Goal: Task Accomplishment & Management: Use online tool/utility

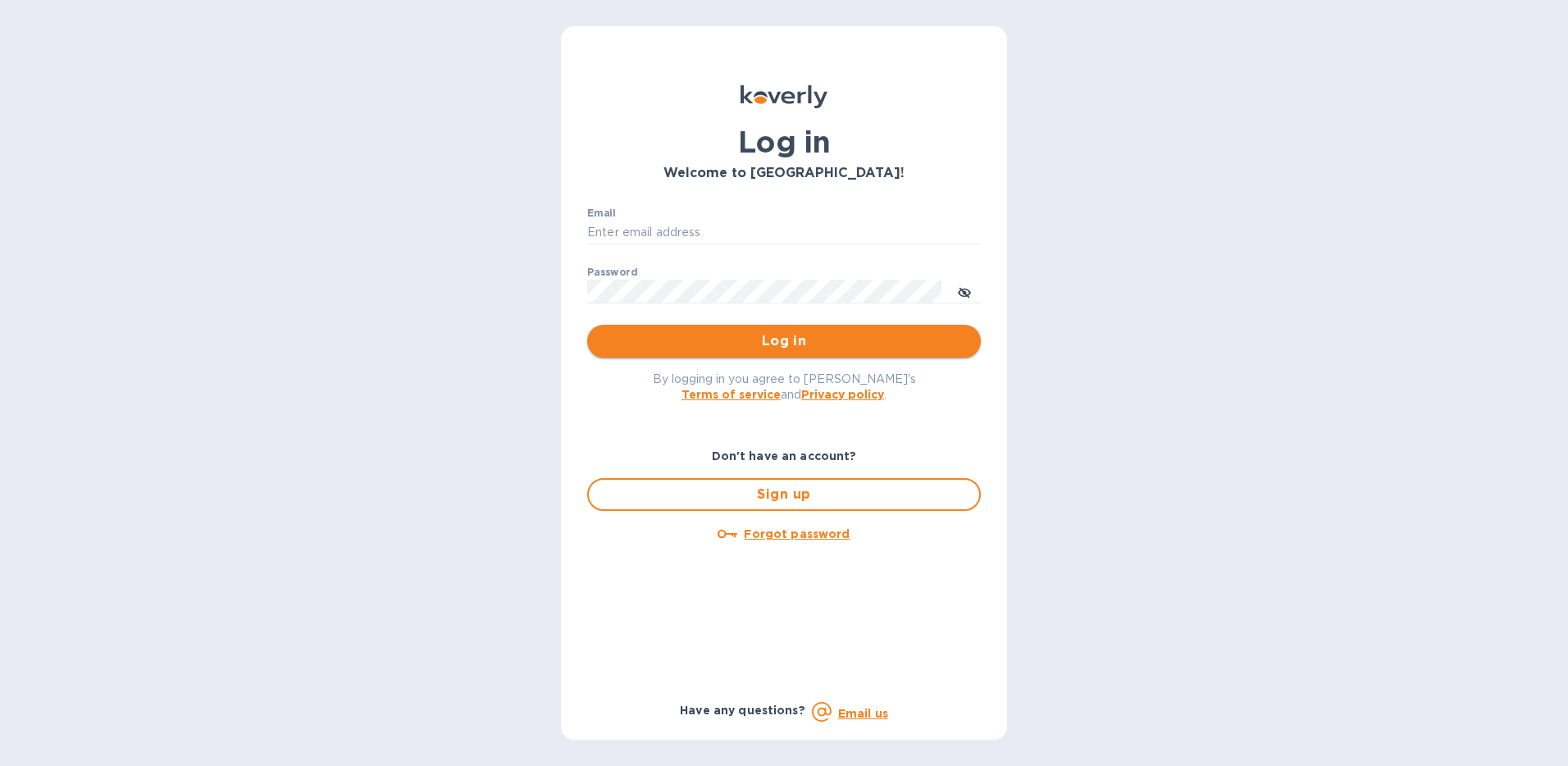
type input "[EMAIL_ADDRESS][DOMAIN_NAME]"
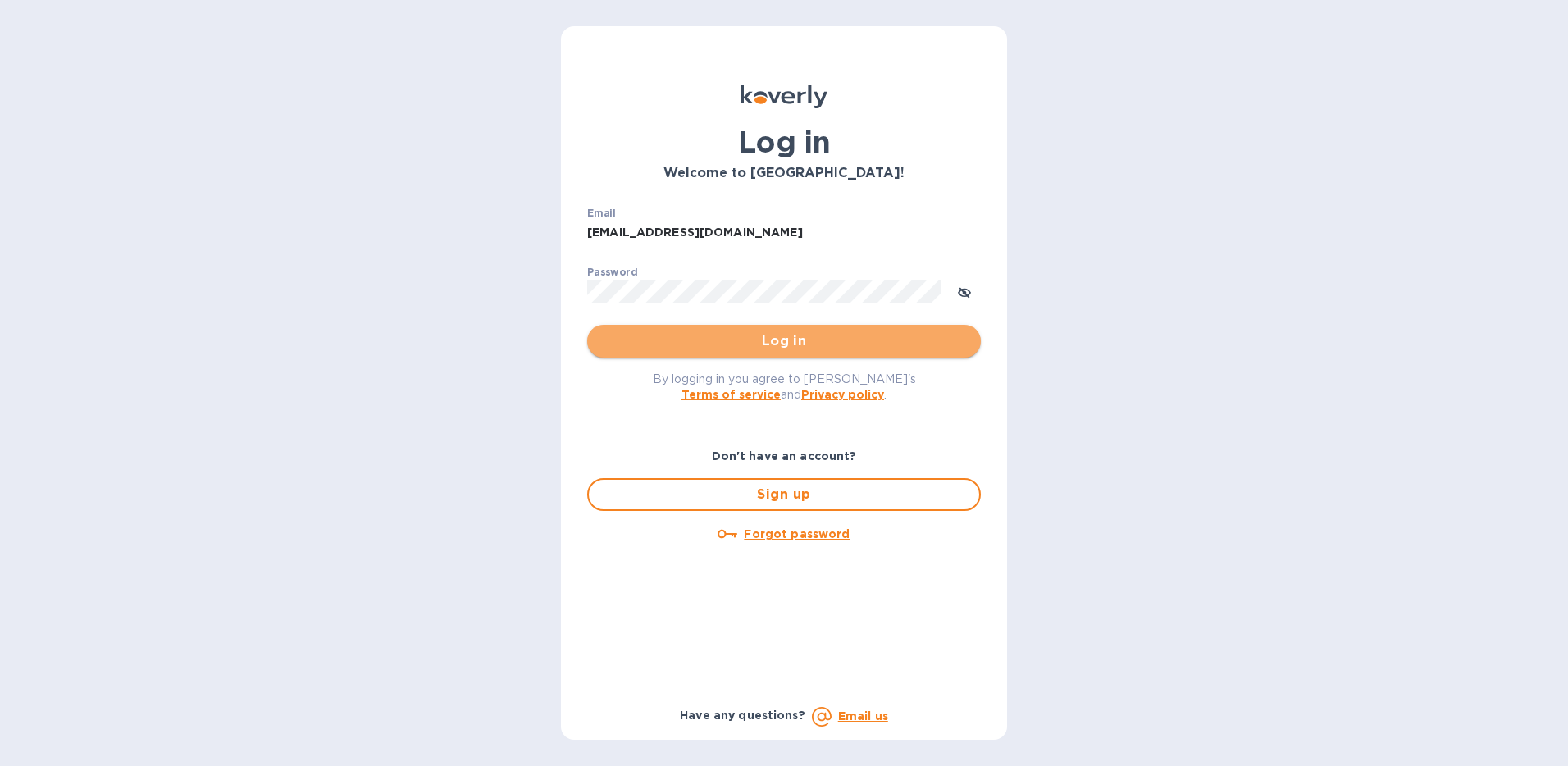
click at [728, 343] on span "Log in" at bounding box center [784, 341] width 368 height 19
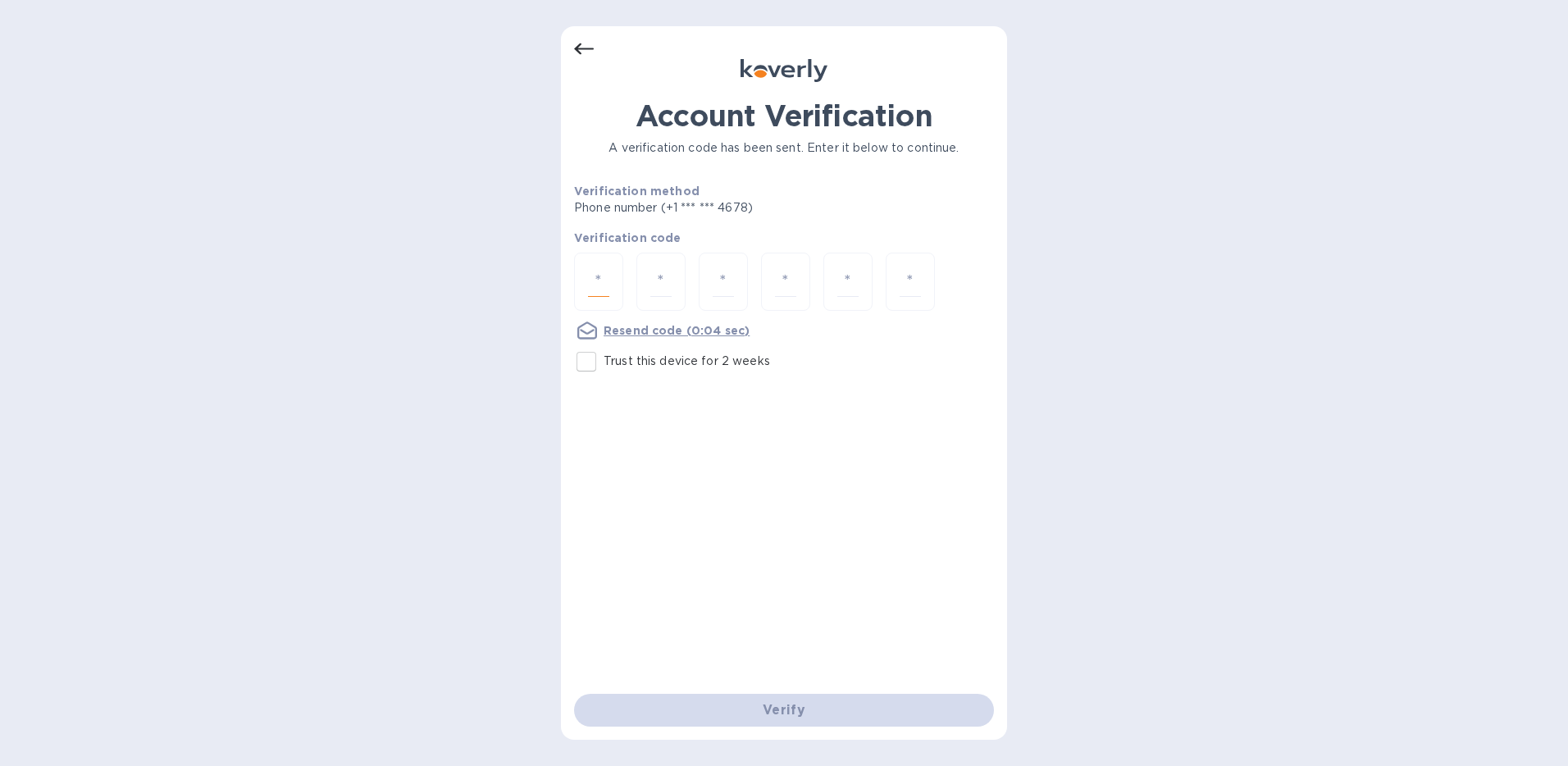
click at [596, 286] on input "number" at bounding box center [598, 281] width 21 height 30
type input "1"
type input "2"
type input "1"
type input "6"
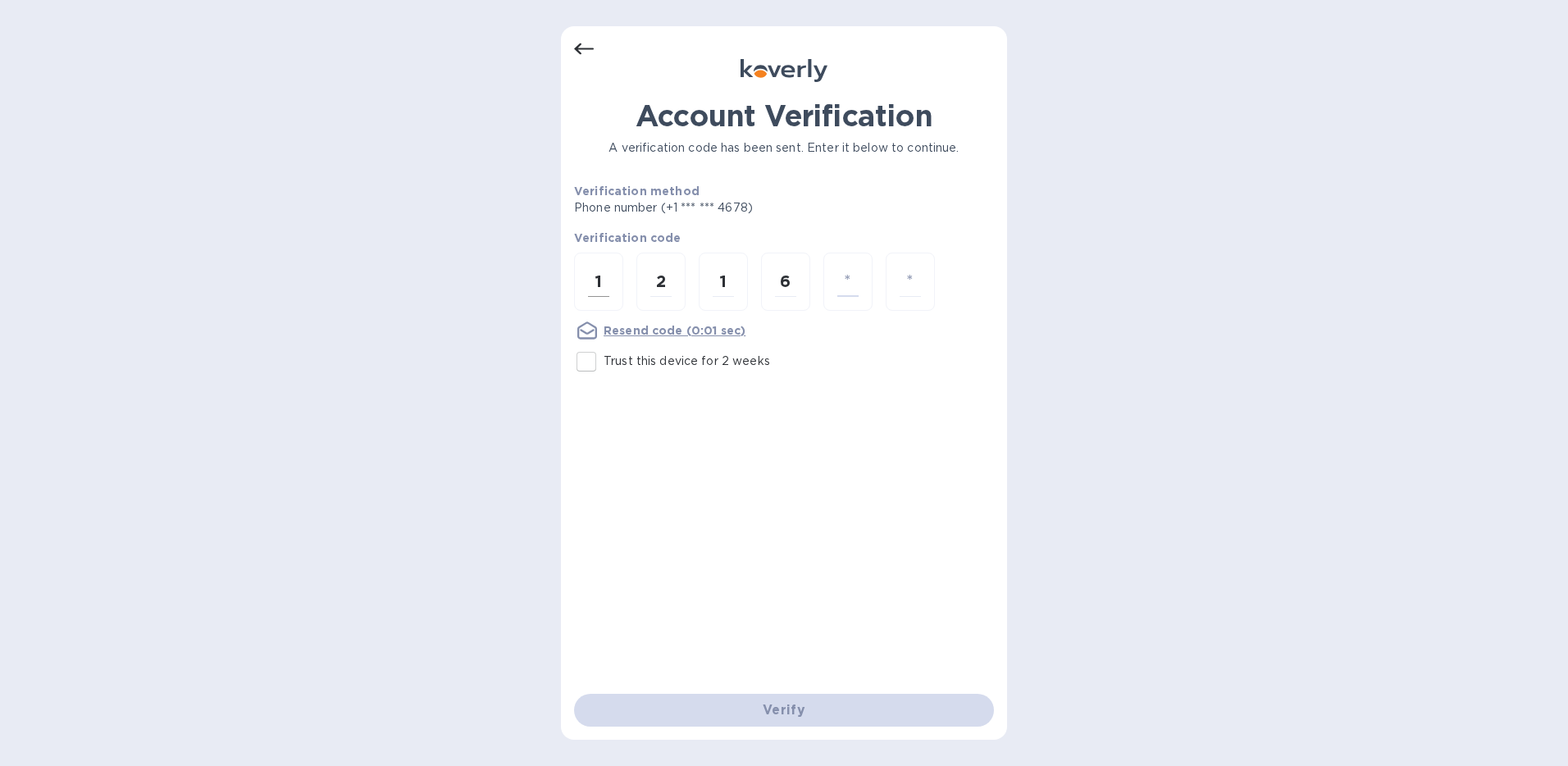
type input "4"
type input "7"
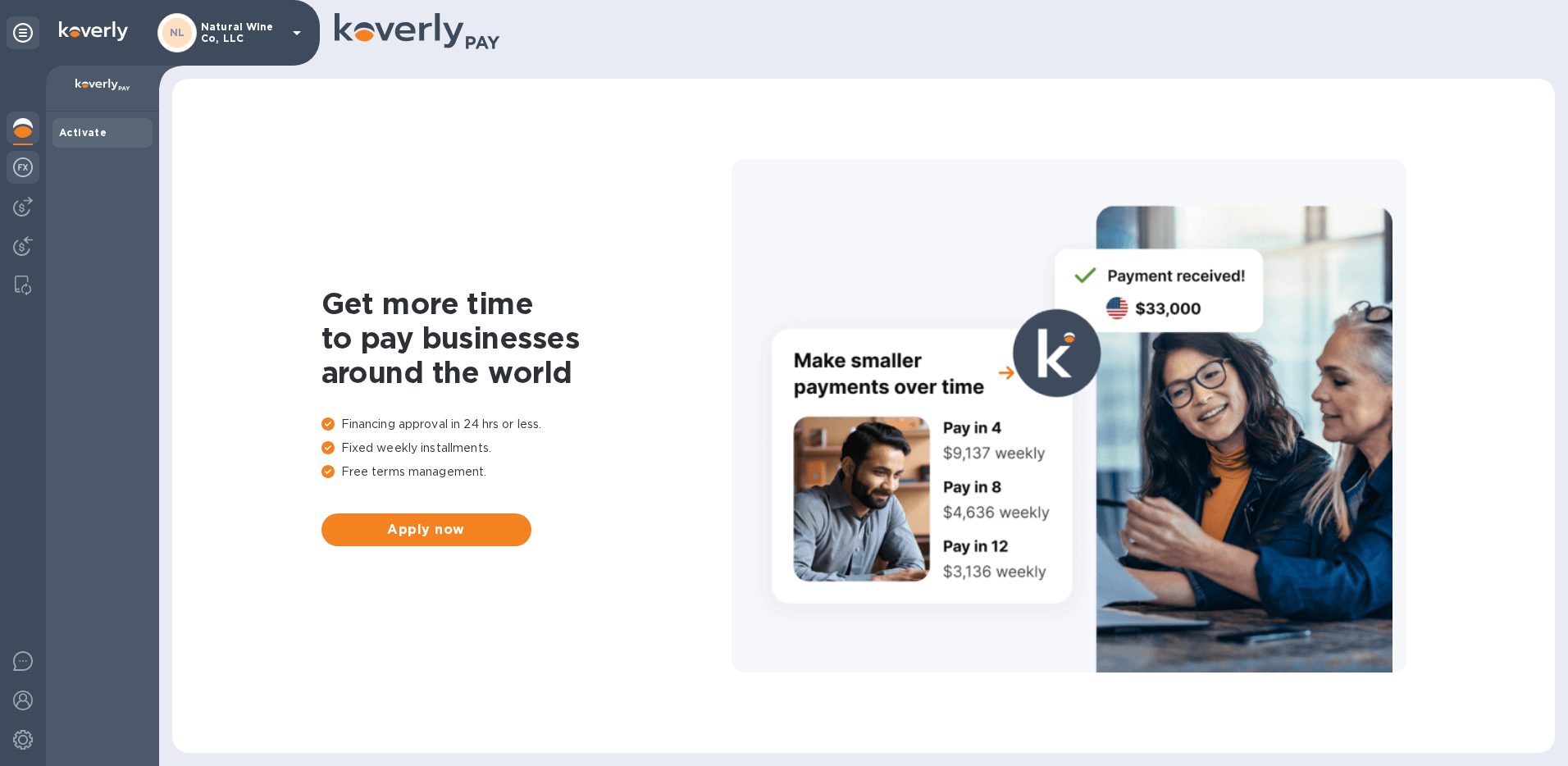
click at [21, 172] on img at bounding box center [23, 167] width 19 height 19
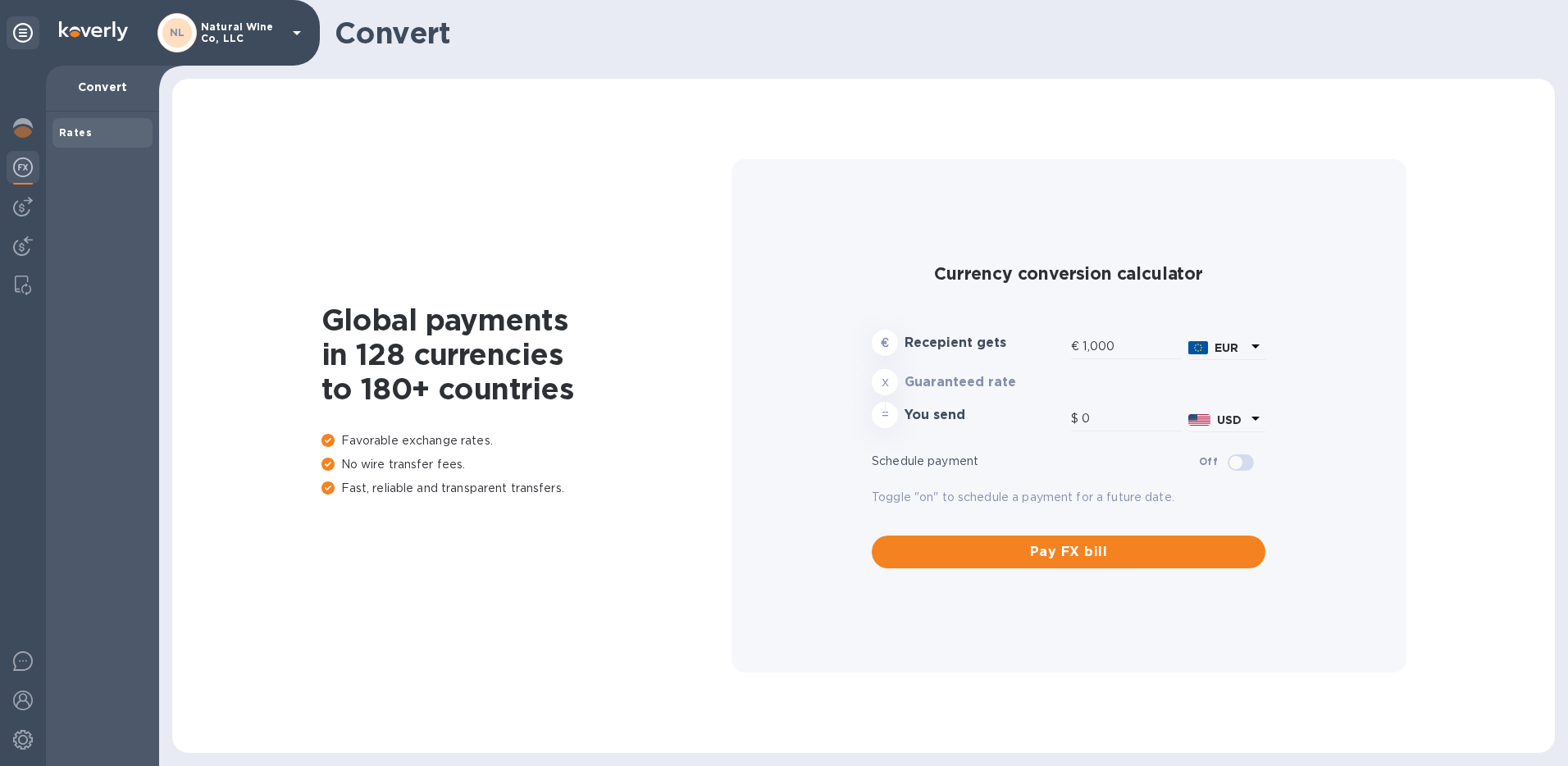
type input "1,188.33"
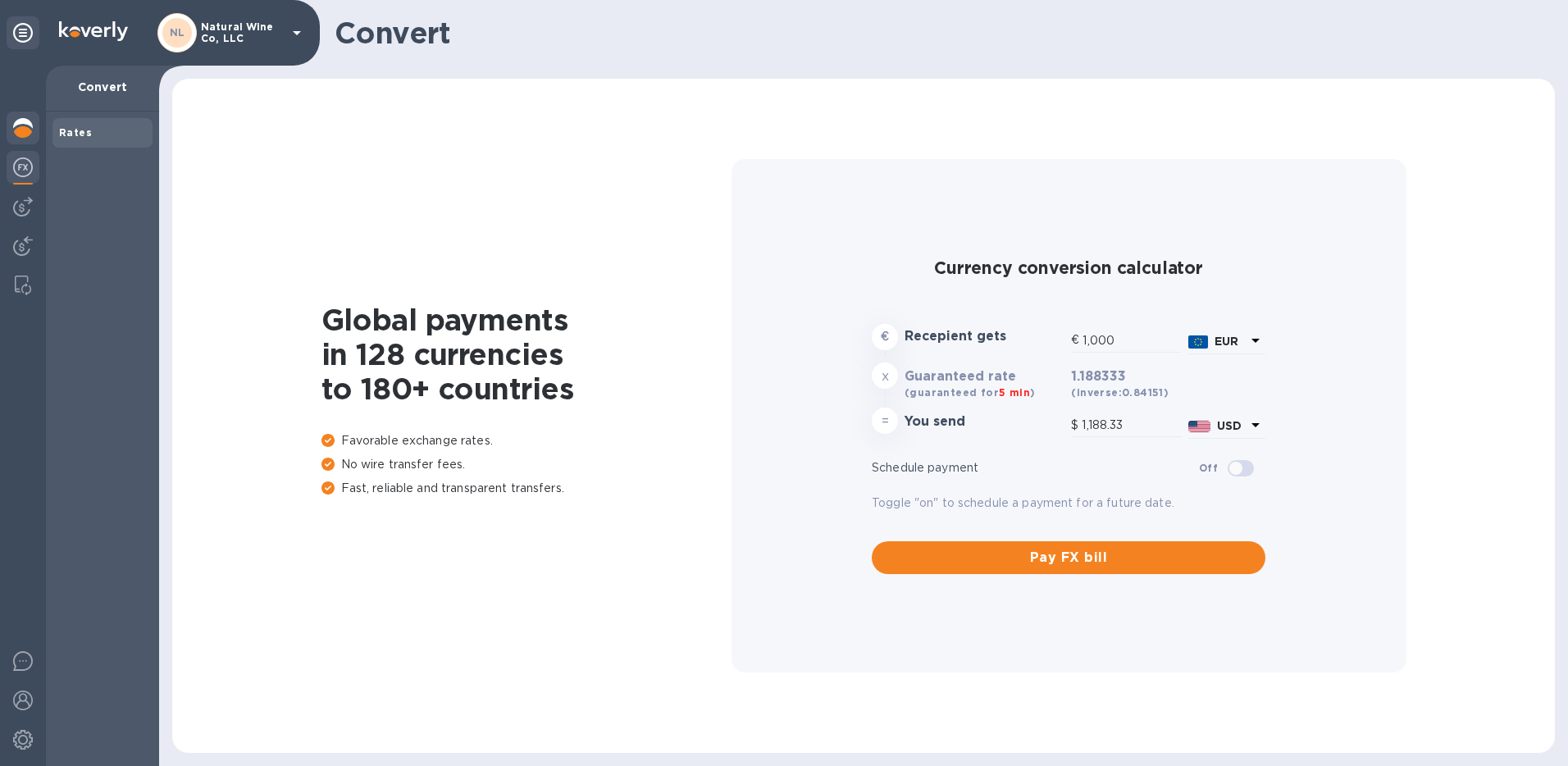
click at [21, 121] on img at bounding box center [23, 127] width 19 height 19
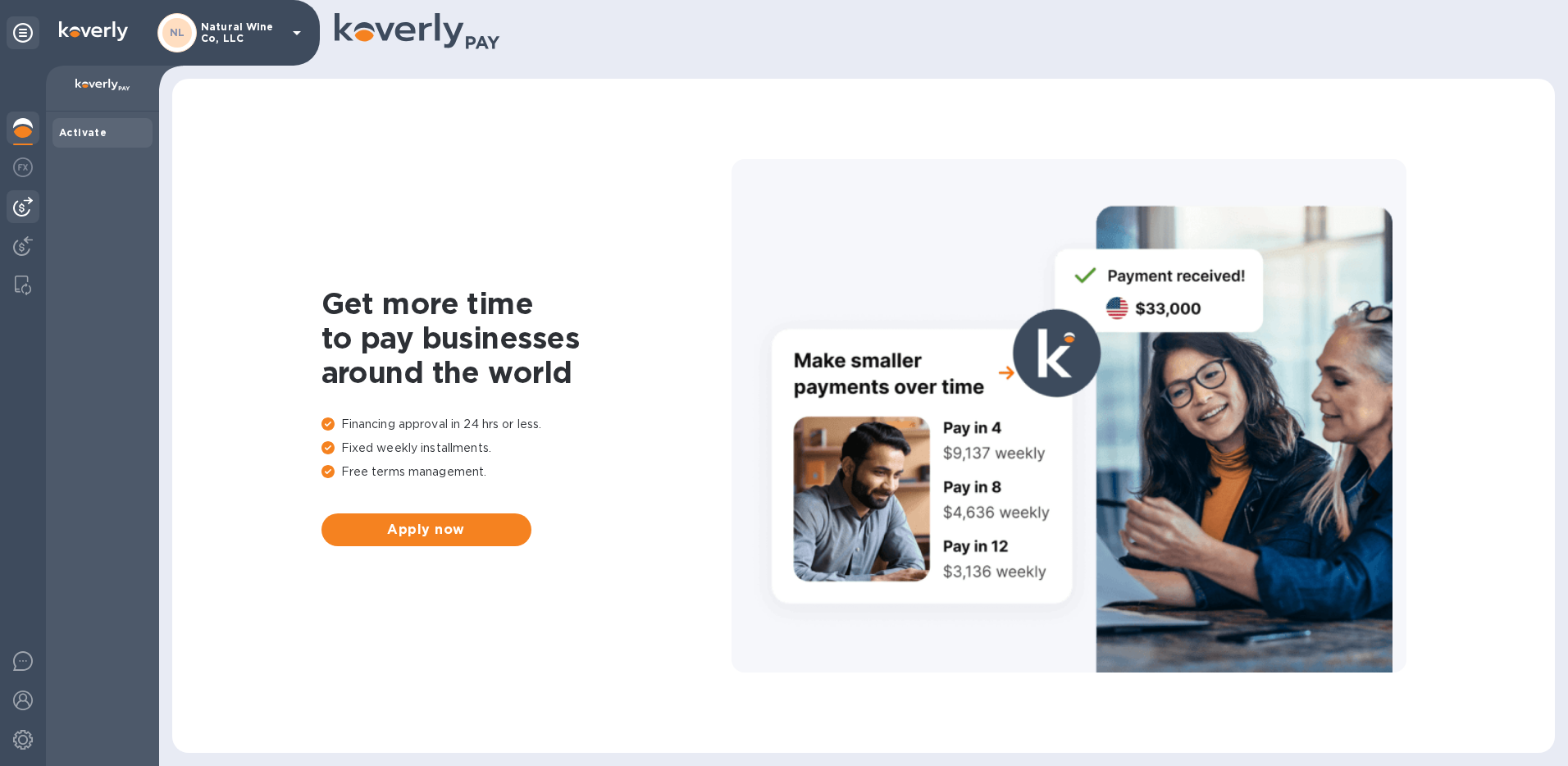
click at [19, 205] on img at bounding box center [23, 206] width 19 height 19
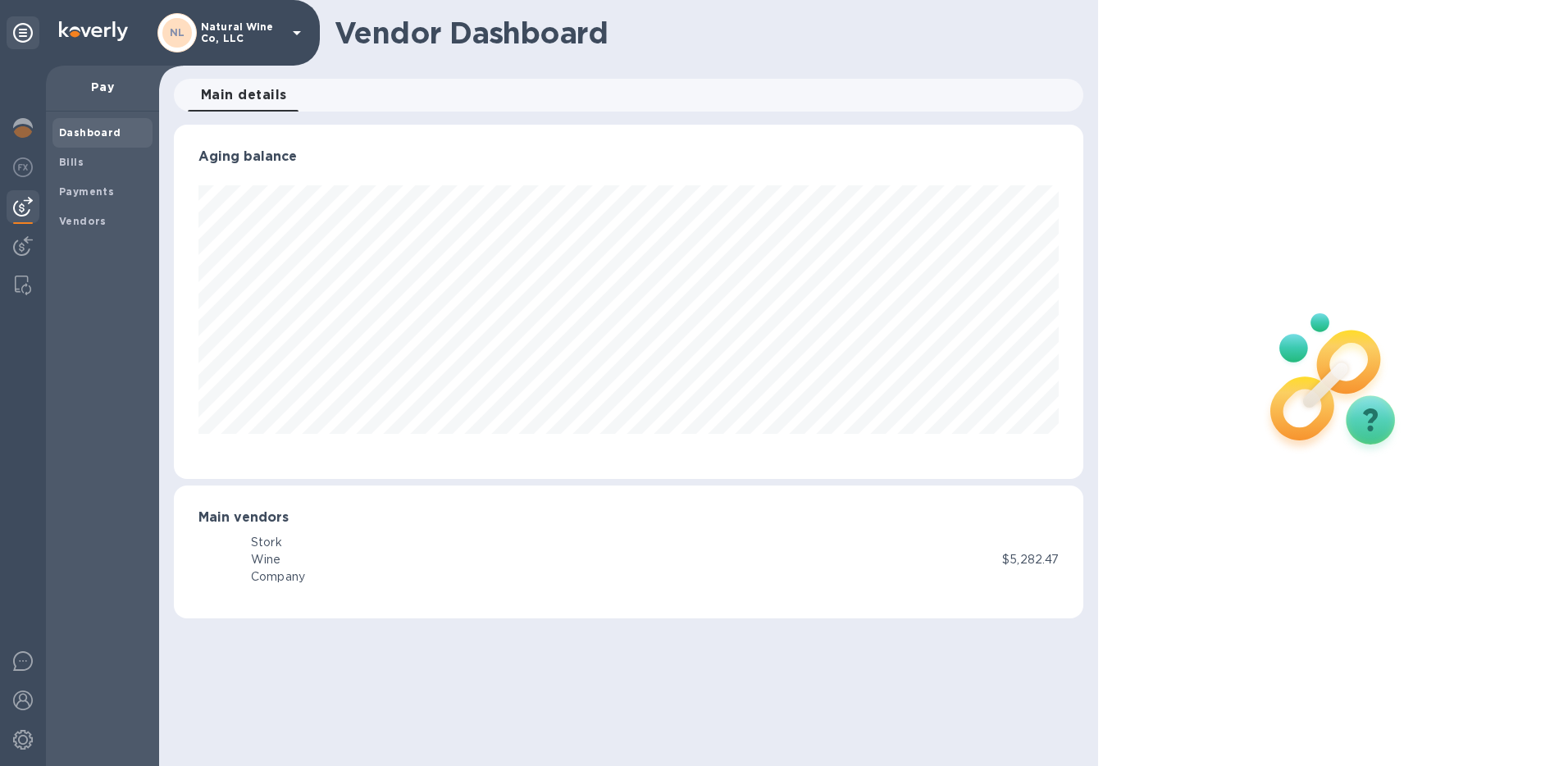
scroll to position [354, 910]
click at [76, 191] on b "Payments" at bounding box center [86, 191] width 55 height 13
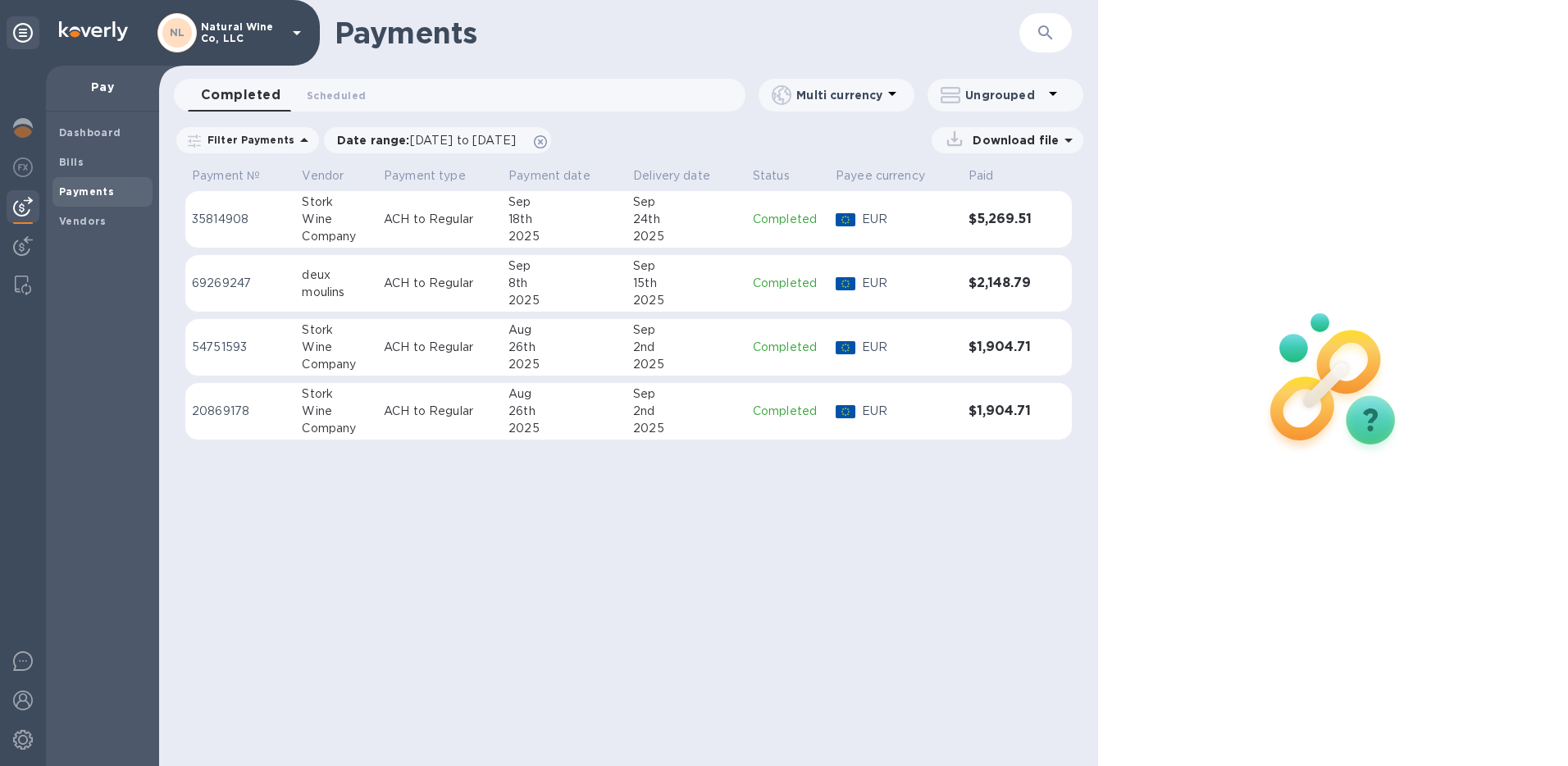
click at [565, 218] on div "18th" at bounding box center [564, 219] width 112 height 17
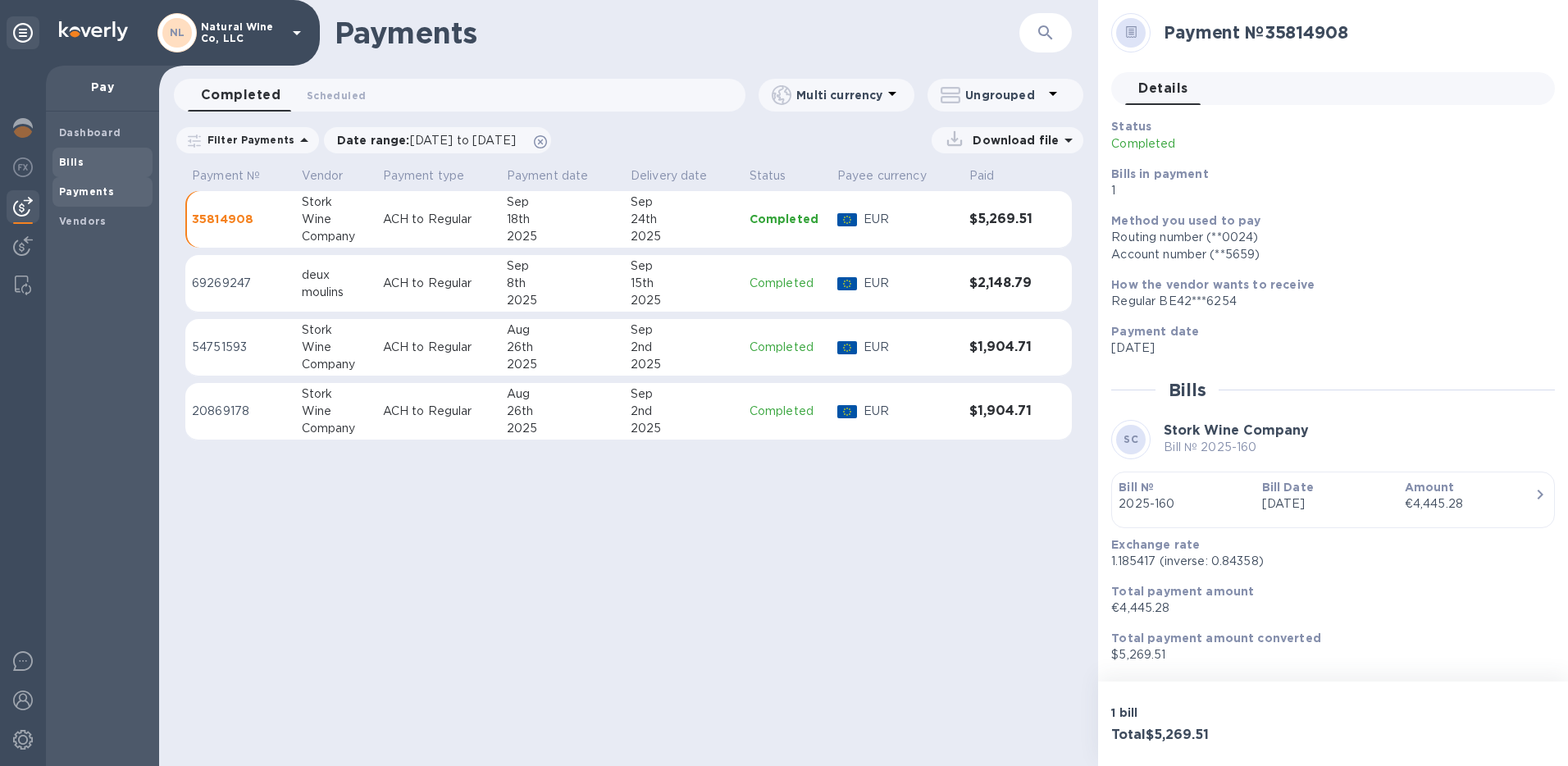
click at [105, 164] on span "Bills" at bounding box center [102, 162] width 87 height 16
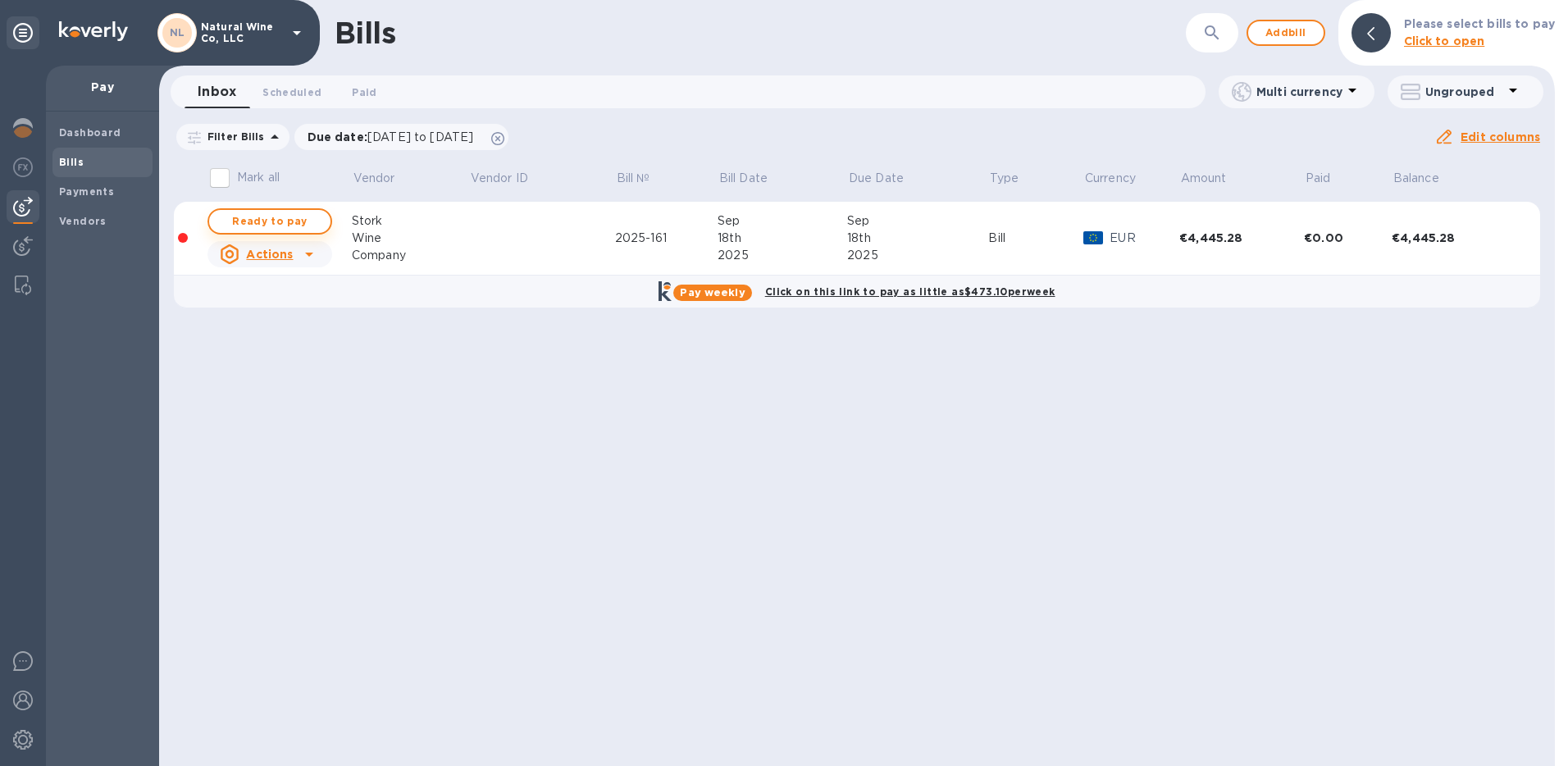
click at [298, 215] on span "Ready to pay" at bounding box center [269, 221] width 96 height 19
checkbox input "true"
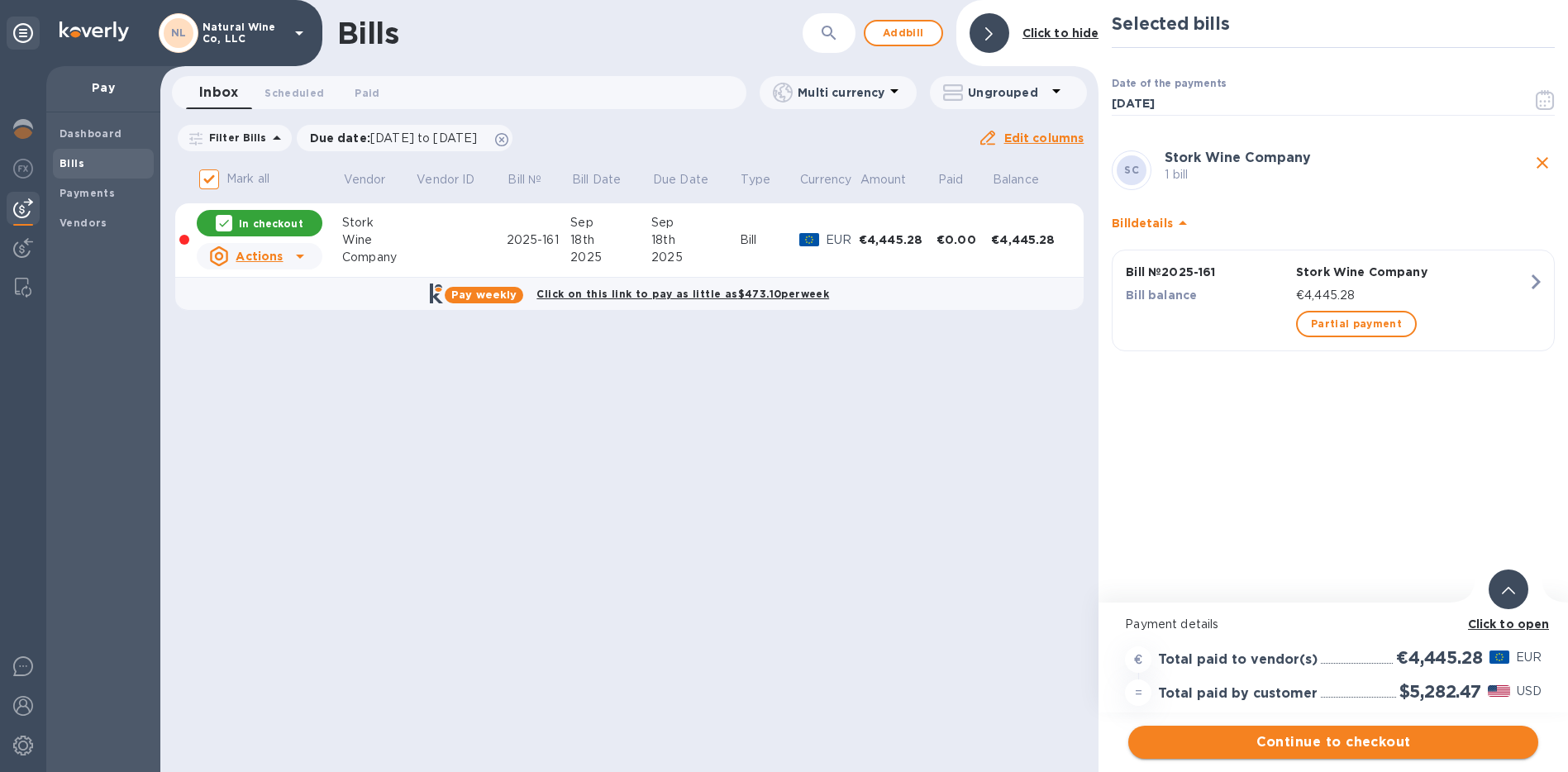
click at [1333, 745] on span "Continue to checkout" at bounding box center [1334, 742] width 383 height 19
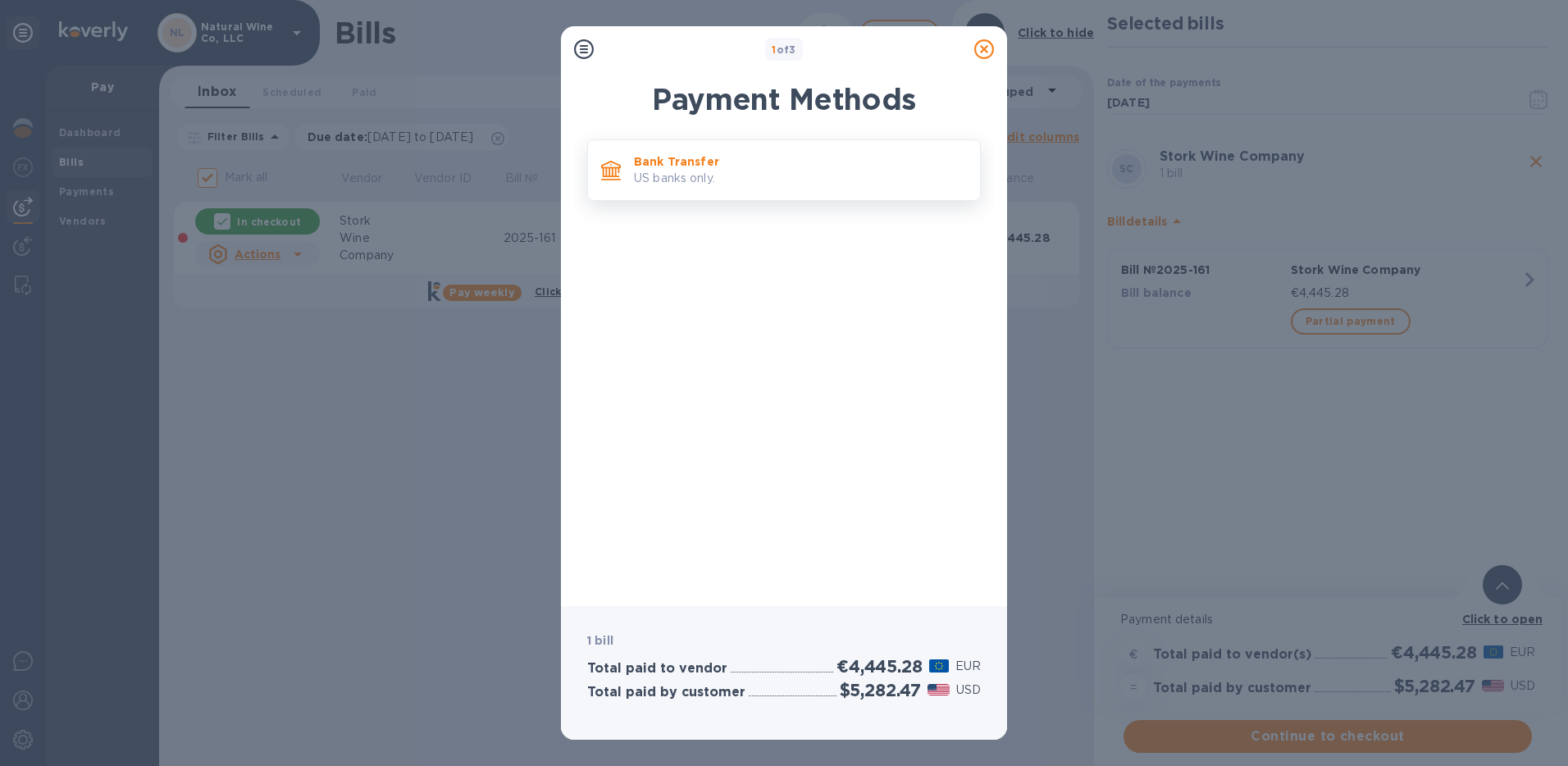
click at [751, 171] on p "US banks only." at bounding box center [800, 178] width 333 height 17
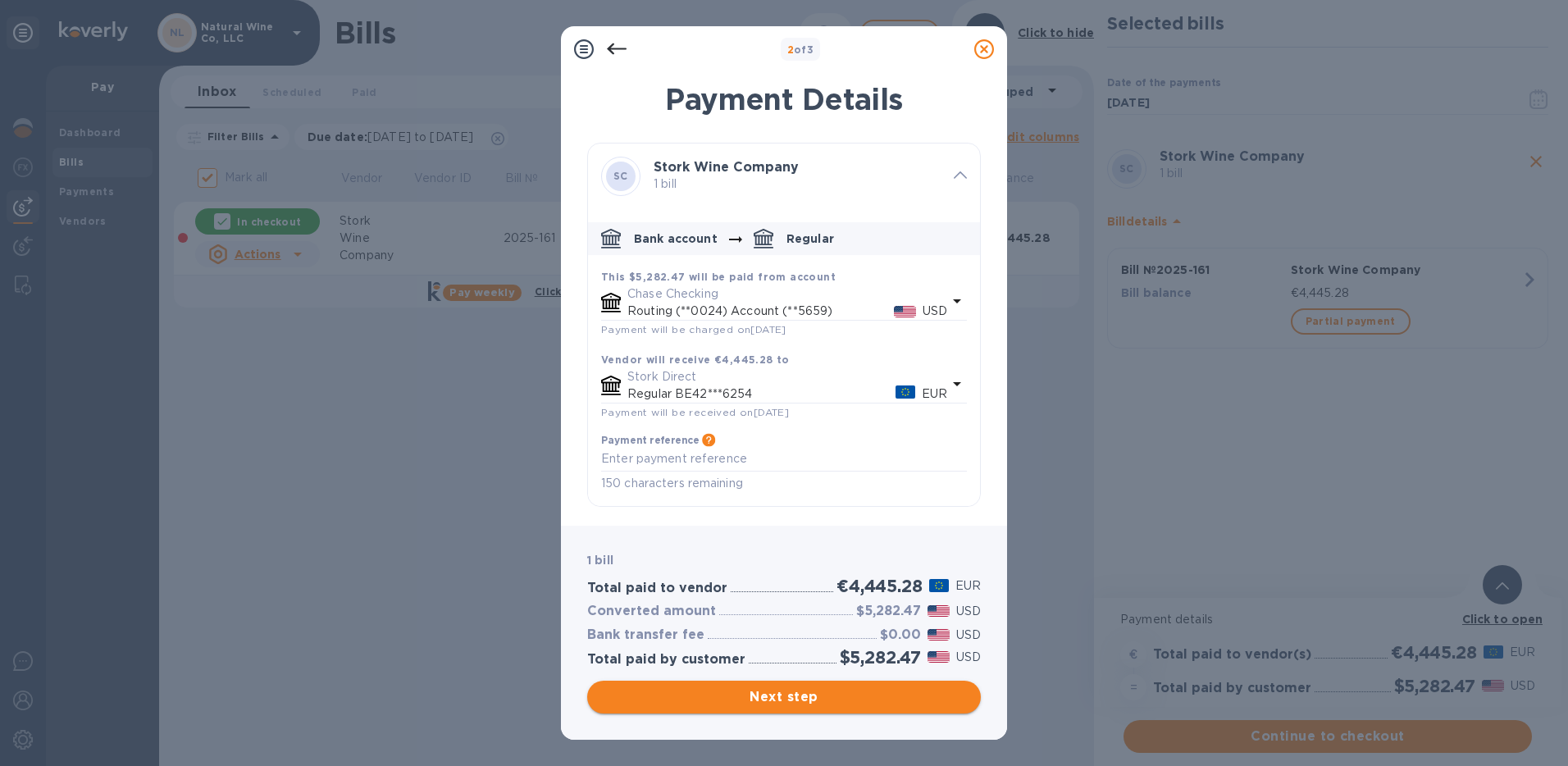
click at [762, 705] on span "Next step" at bounding box center [784, 697] width 368 height 19
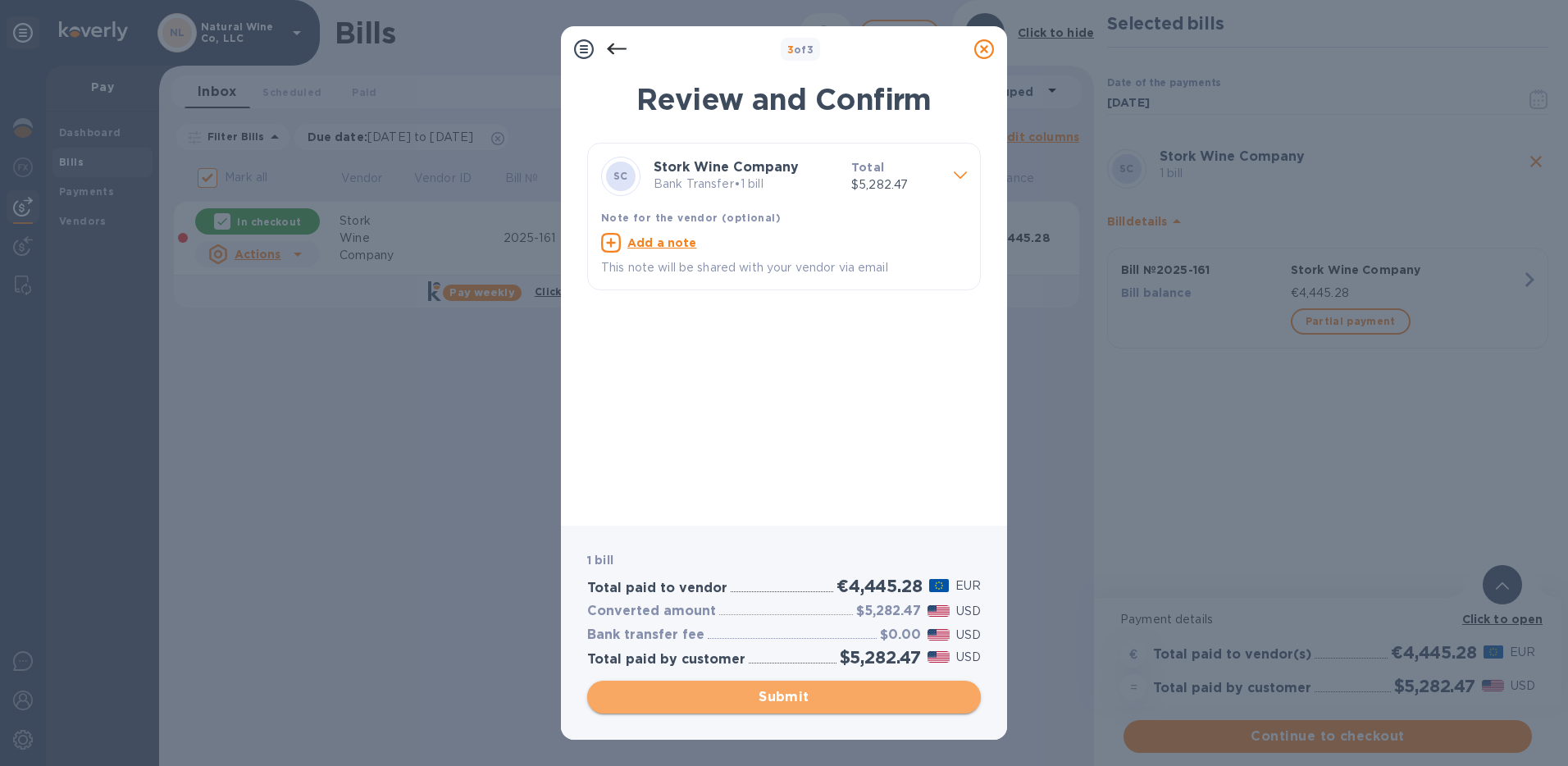
click at [762, 704] on span "Submit" at bounding box center [784, 697] width 368 height 19
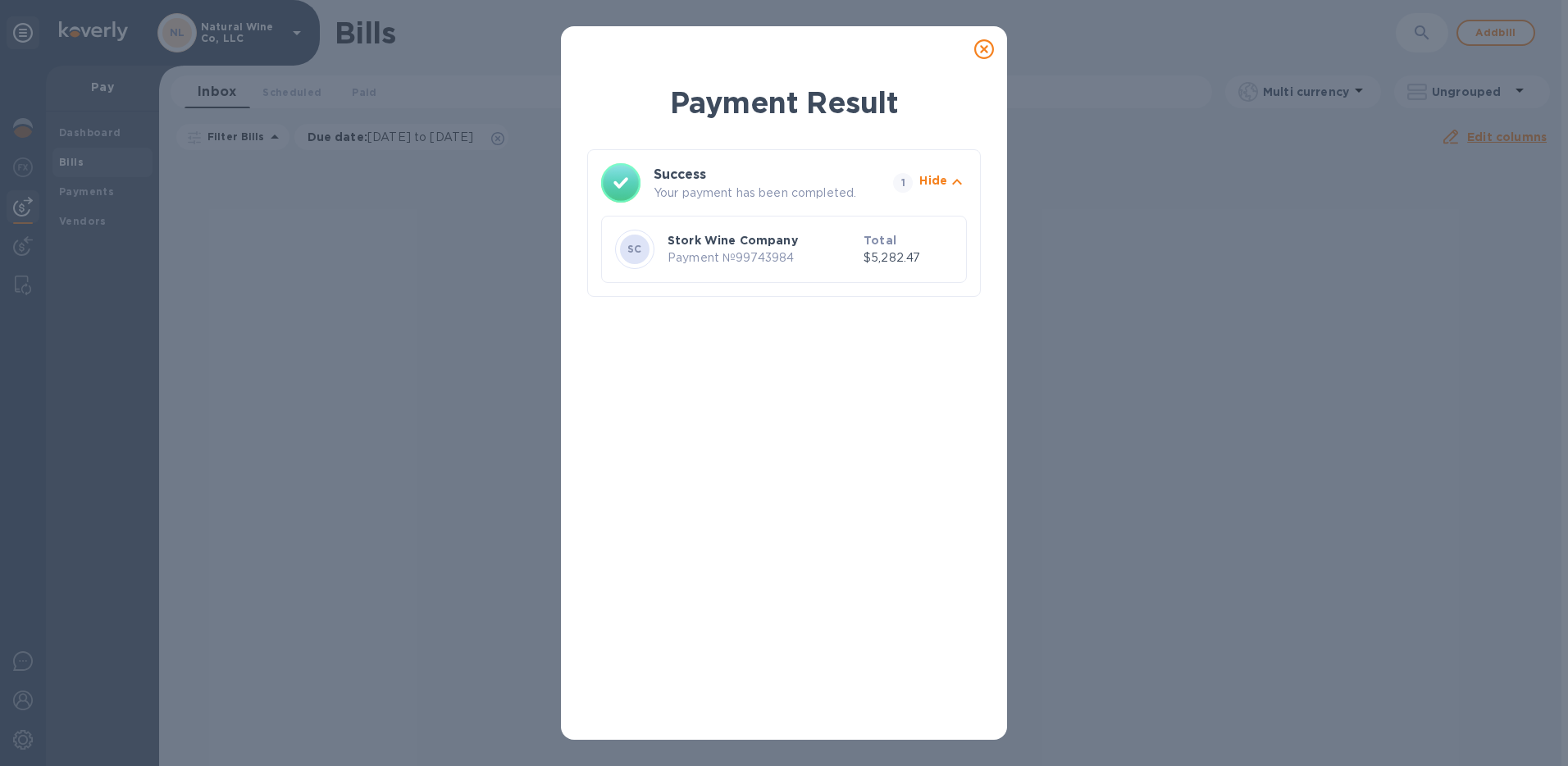
click at [981, 49] on icon at bounding box center [984, 49] width 19 height 19
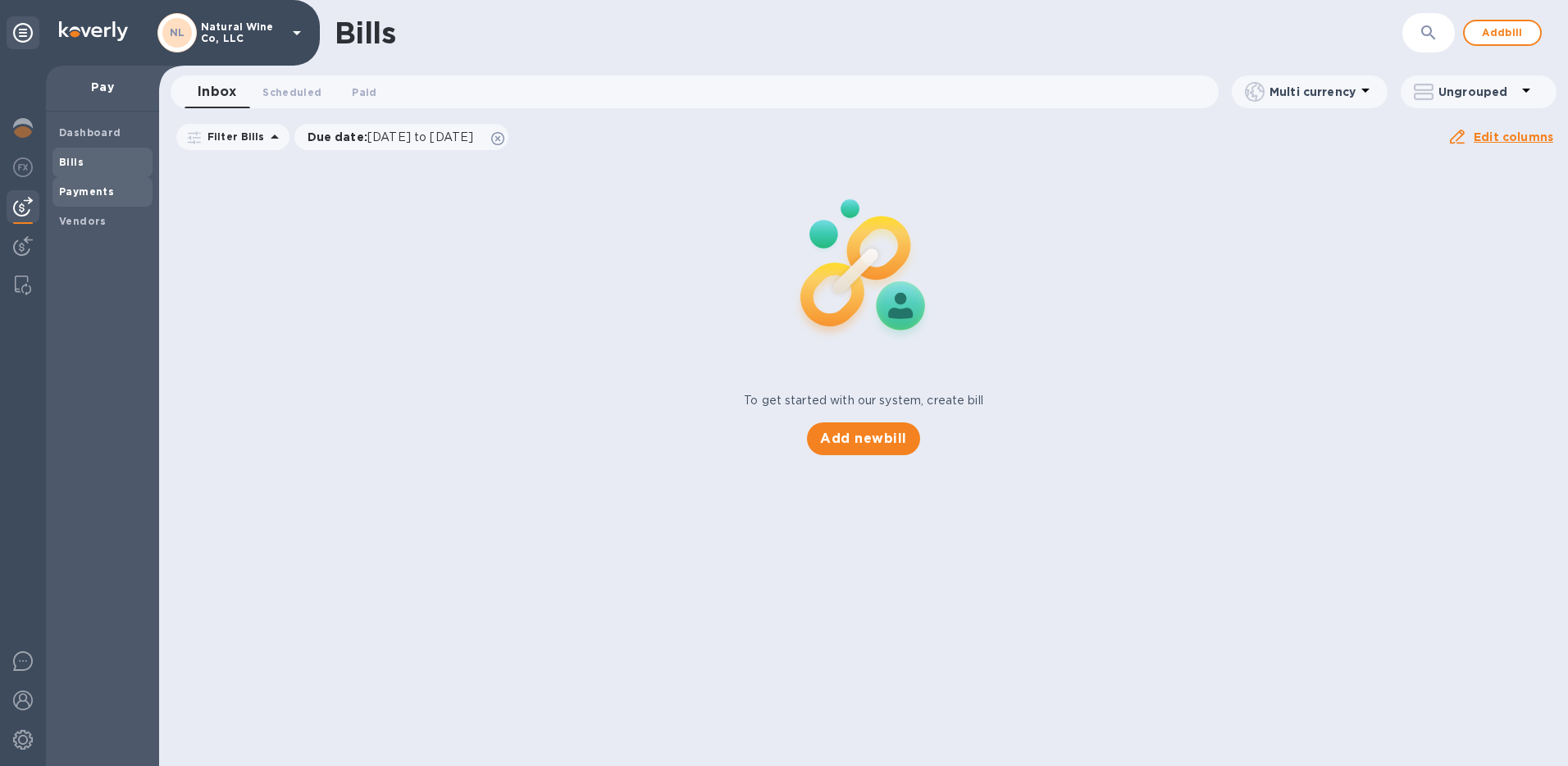
click at [75, 192] on b "Payments" at bounding box center [86, 191] width 55 height 13
